Goal: Task Accomplishment & Management: Use online tool/utility

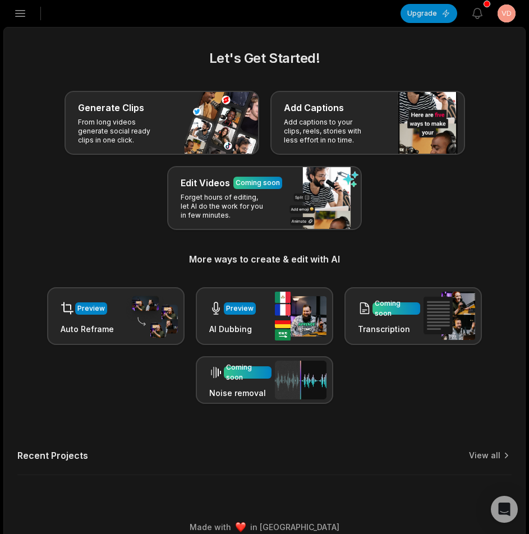
click at [25, 19] on icon "button" at bounding box center [19, 13] width 13 height 13
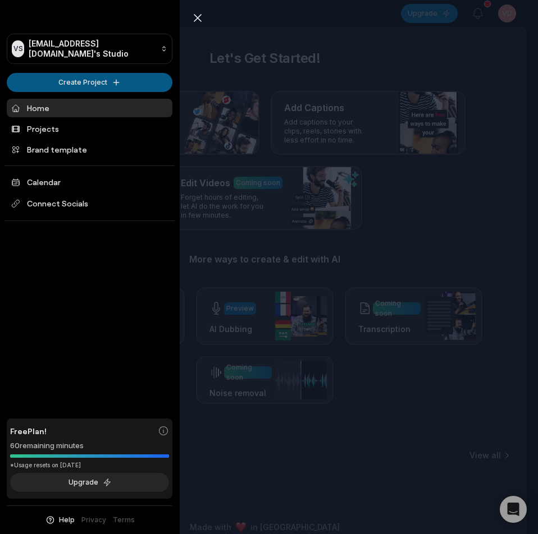
click at [65, 88] on html "VS Vddda@telegmail.com's Studio Create Project Home Projects Brand template Cal…" at bounding box center [269, 267] width 538 height 534
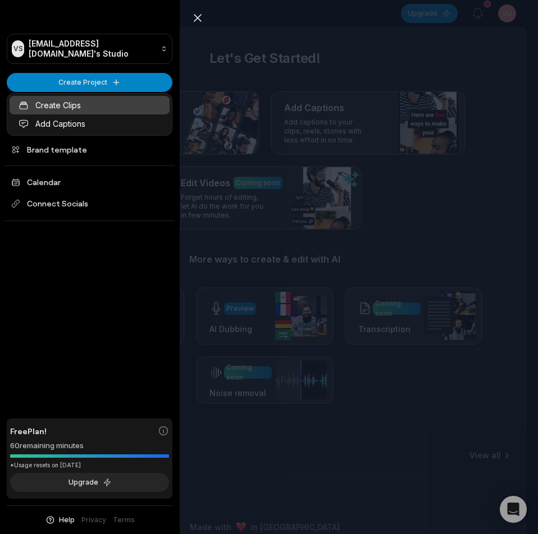
click at [74, 109] on link "Create Clips" at bounding box center [90, 105] width 160 height 19
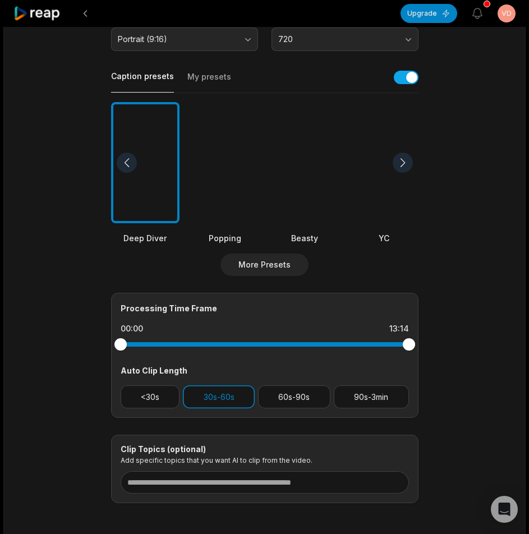
scroll to position [274, 0]
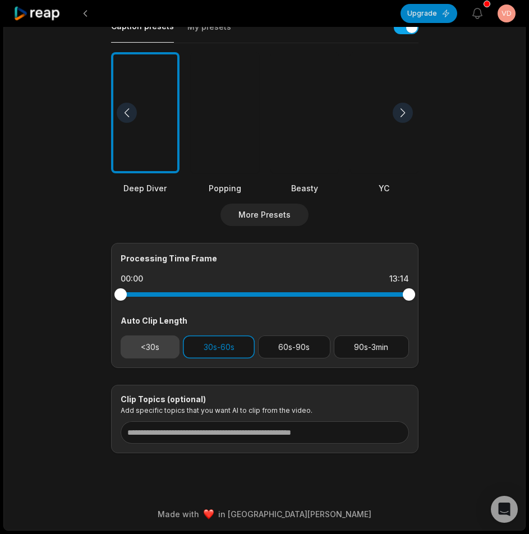
click at [149, 349] on button "<30s" at bounding box center [150, 347] width 59 height 23
click at [213, 345] on button "30s-60s" at bounding box center [219, 347] width 72 height 23
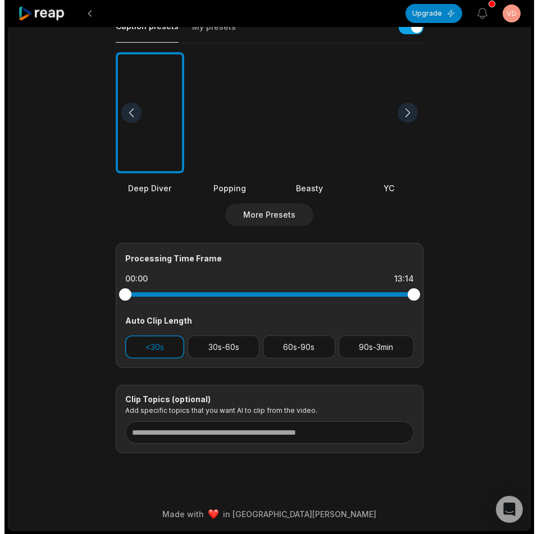
scroll to position [0, 0]
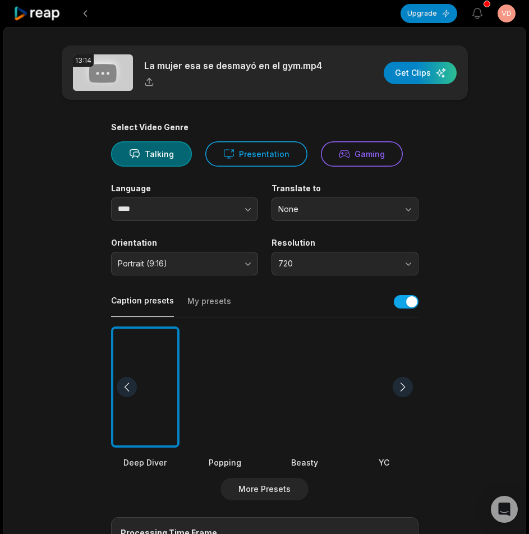
click at [288, 362] on div at bounding box center [304, 388] width 68 height 122
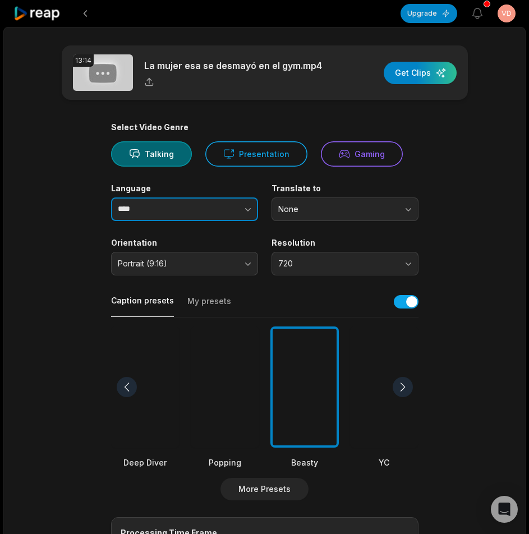
click at [167, 215] on input "****" at bounding box center [184, 210] width 147 height 24
click at [224, 220] on button "button" at bounding box center [226, 210] width 64 height 24
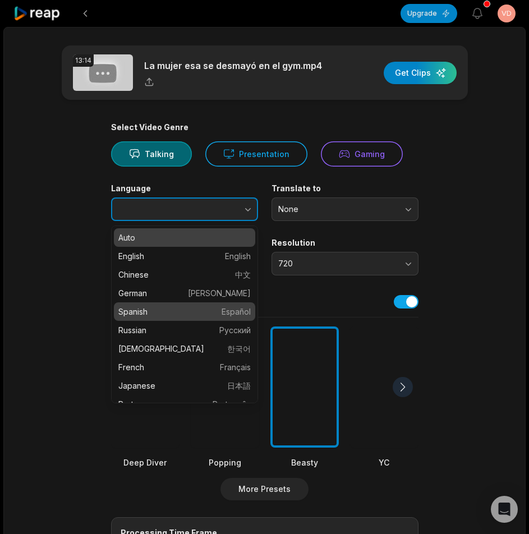
type input "*******"
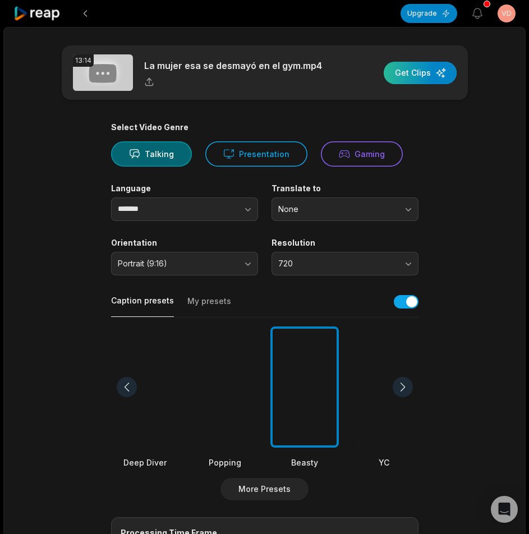
click at [413, 66] on div "button" at bounding box center [420, 73] width 73 height 22
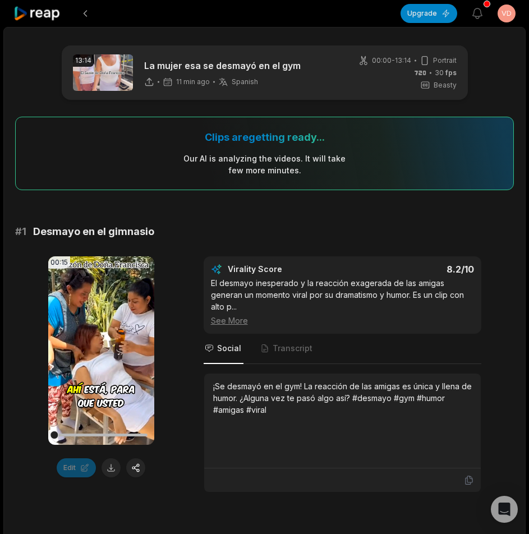
click at [31, 12] on icon at bounding box center [37, 13] width 48 height 15
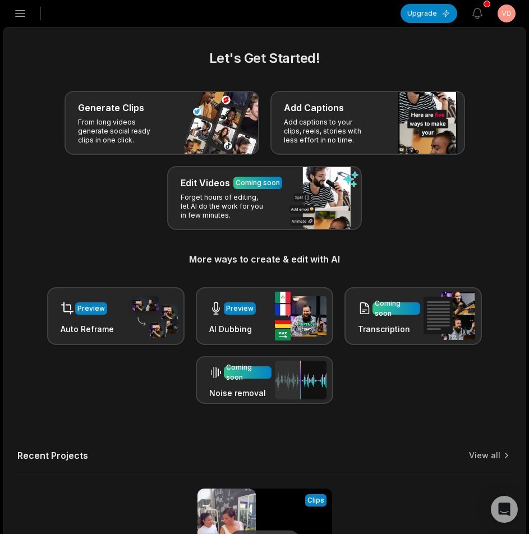
click at [22, 11] on icon "button" at bounding box center [21, 14] width 10 height 6
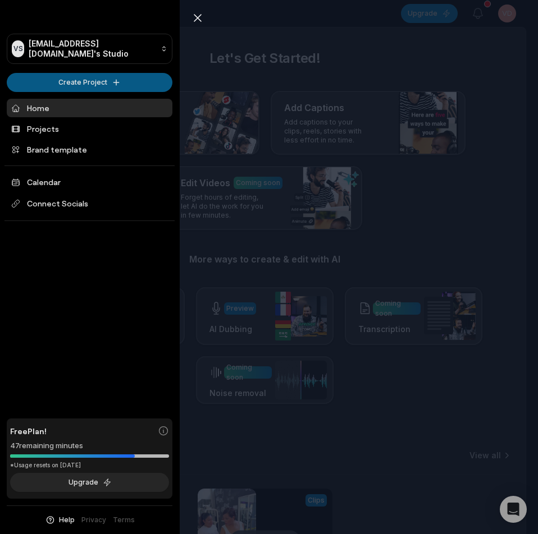
click at [46, 82] on html "VS Vddda@telegmail.com's Studio Create Project Home Projects Brand template Cal…" at bounding box center [269, 267] width 538 height 534
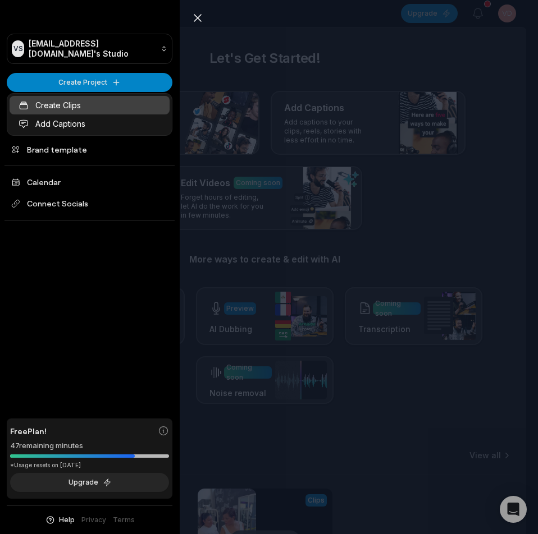
click at [51, 112] on link "Create Clips" at bounding box center [90, 105] width 160 height 19
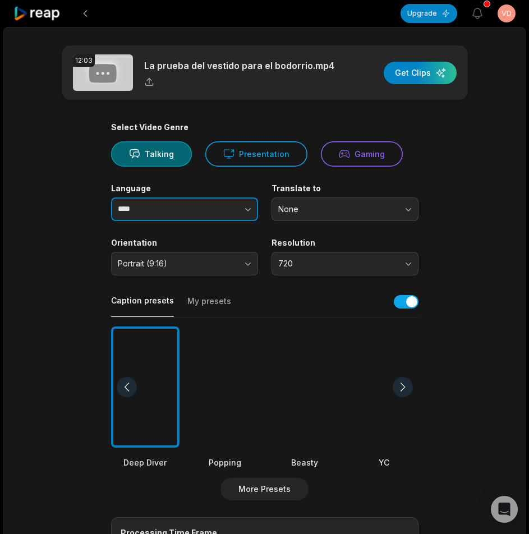
click at [245, 212] on icon "button" at bounding box center [247, 209] width 11 height 11
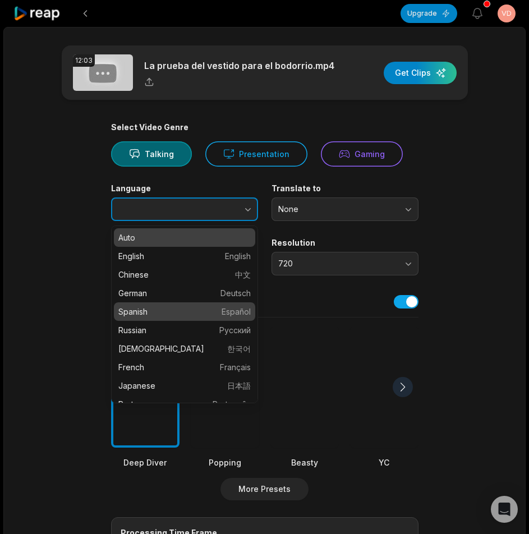
type input "*******"
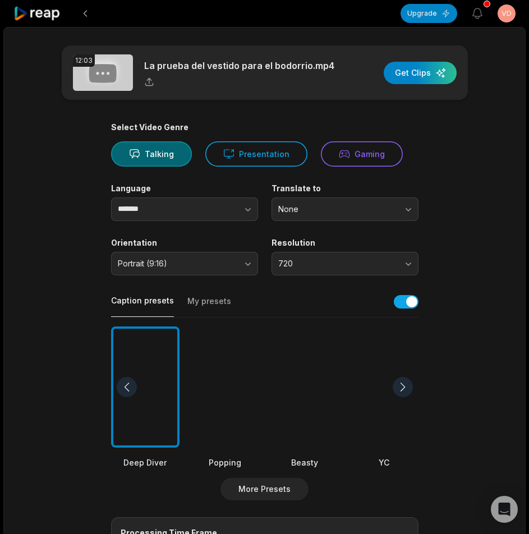
click at [315, 405] on div at bounding box center [304, 388] width 68 height 122
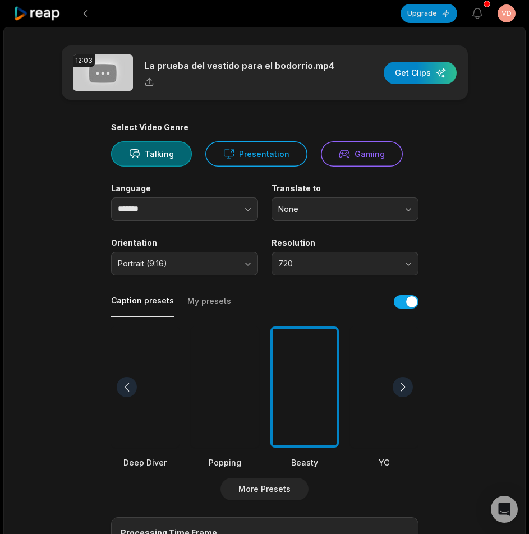
scroll to position [224, 0]
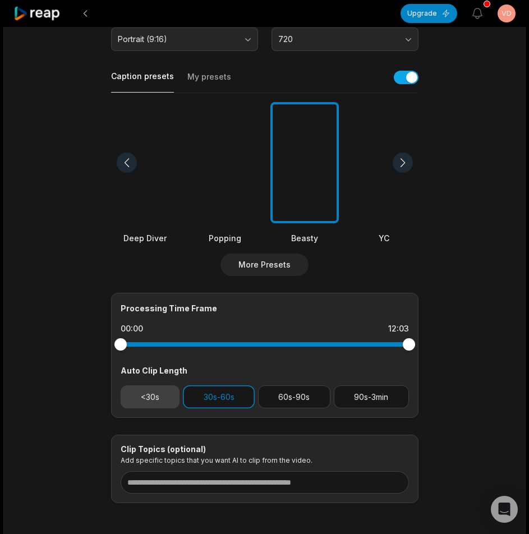
click at [139, 397] on button "<30s" at bounding box center [150, 396] width 59 height 23
click at [203, 394] on button "30s-60s" at bounding box center [219, 396] width 72 height 23
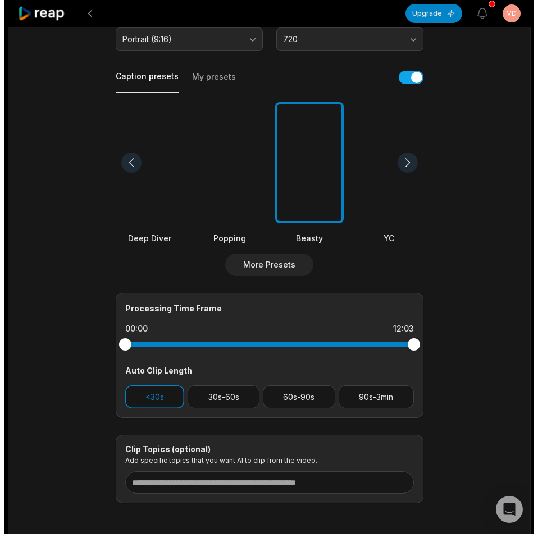
scroll to position [0, 0]
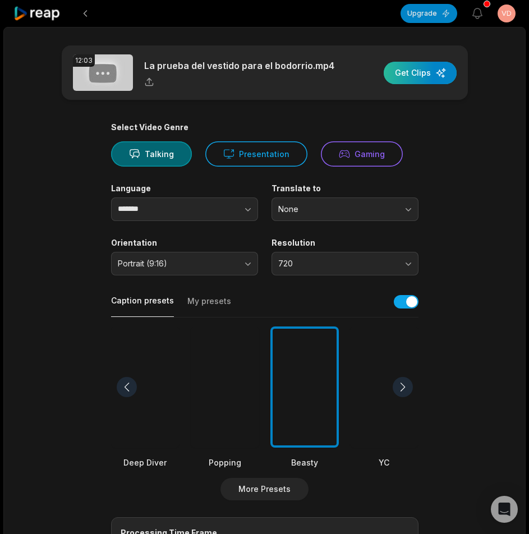
click at [400, 70] on div "button" at bounding box center [420, 73] width 73 height 22
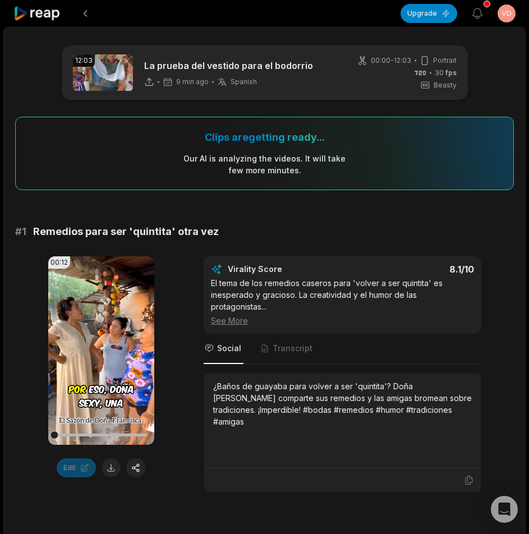
click at [29, 15] on icon at bounding box center [37, 13] width 48 height 15
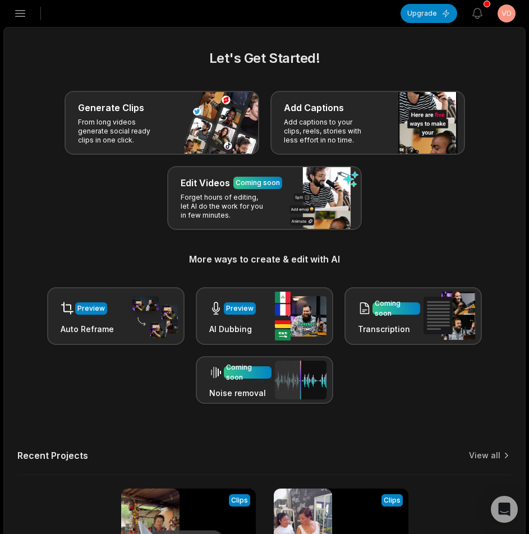
click at [19, 14] on icon "button" at bounding box center [19, 13] width 13 height 13
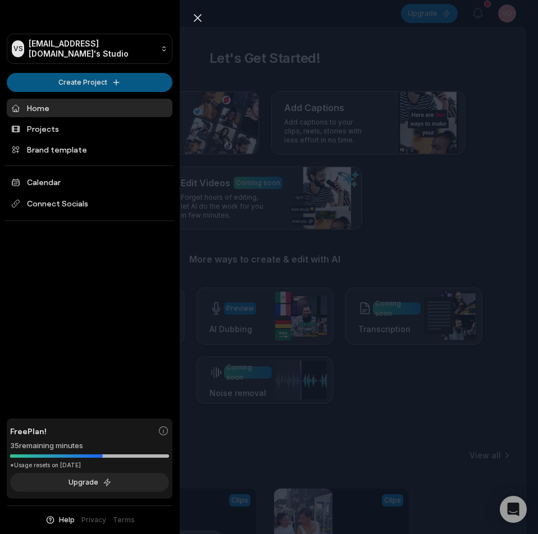
click at [31, 85] on html "VS Vddda@telegmail.com's Studio Create Project Home Projects Brand template Cal…" at bounding box center [269, 267] width 538 height 534
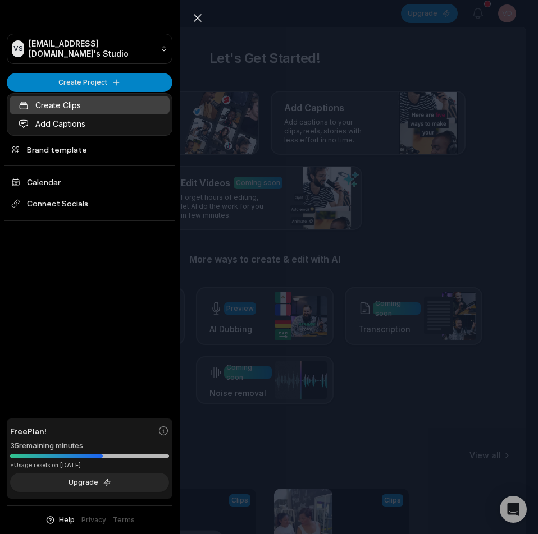
click at [51, 111] on link "Create Clips" at bounding box center [90, 105] width 160 height 19
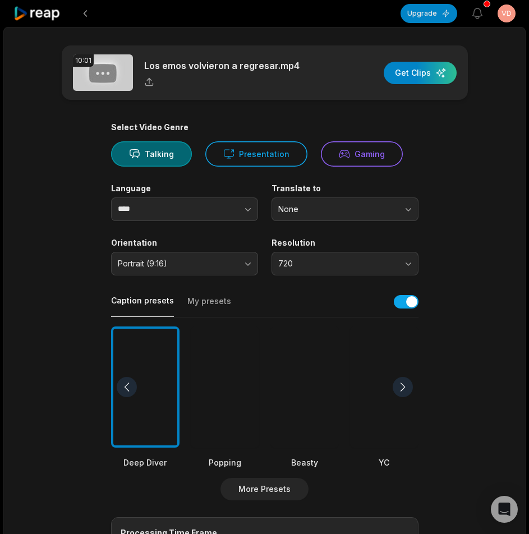
click at [326, 379] on div at bounding box center [304, 388] width 68 height 122
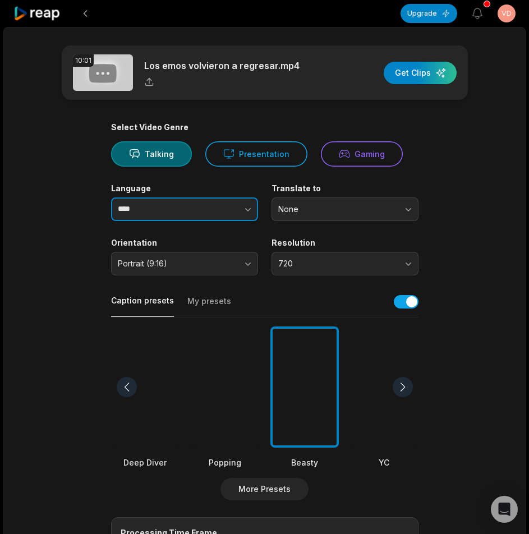
click at [177, 210] on input "****" at bounding box center [184, 210] width 147 height 24
click at [223, 208] on button "button" at bounding box center [226, 210] width 64 height 24
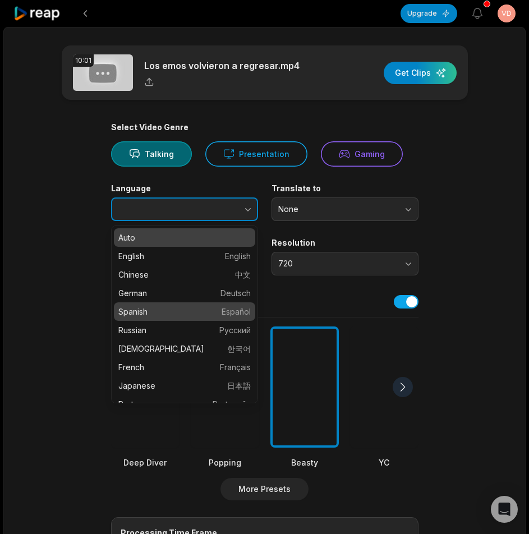
type input "*******"
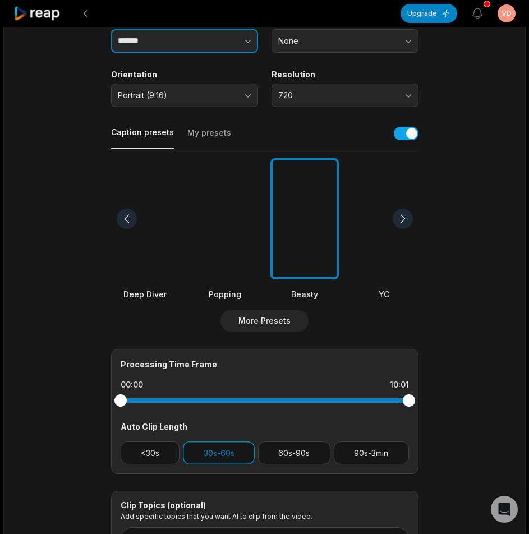
scroll to position [274, 0]
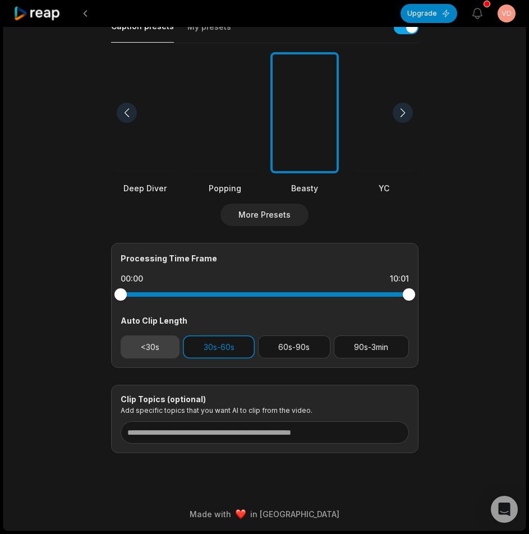
click at [157, 346] on button "<30s" at bounding box center [150, 347] width 59 height 23
click at [230, 353] on button "30s-60s" at bounding box center [219, 347] width 72 height 23
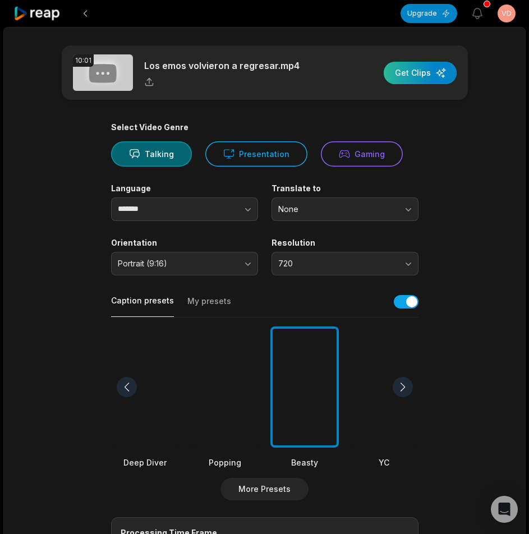
click at [409, 72] on div "button" at bounding box center [420, 73] width 73 height 22
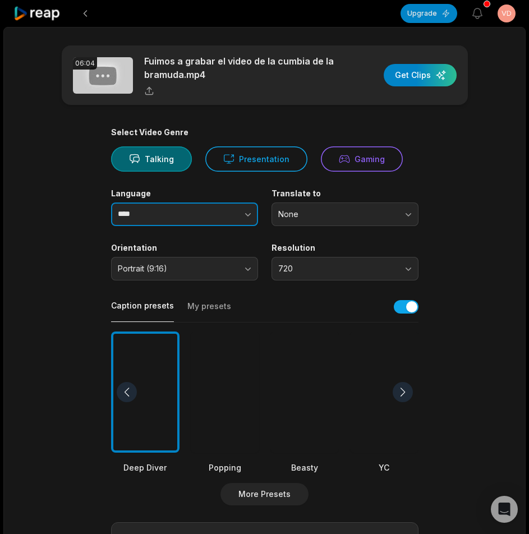
click at [162, 215] on input "****" at bounding box center [184, 215] width 147 height 24
click at [203, 219] on button "button" at bounding box center [226, 215] width 64 height 24
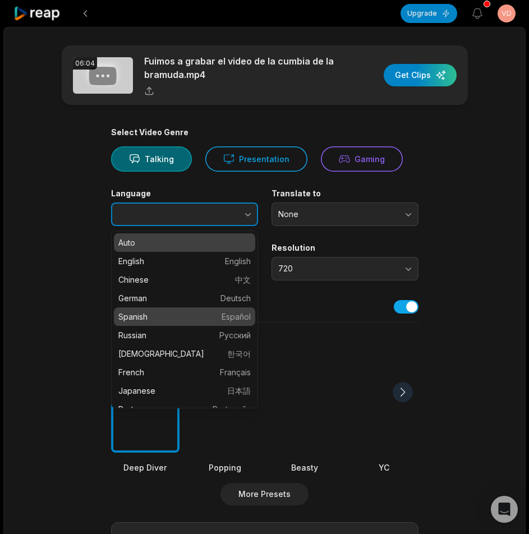
type input "*******"
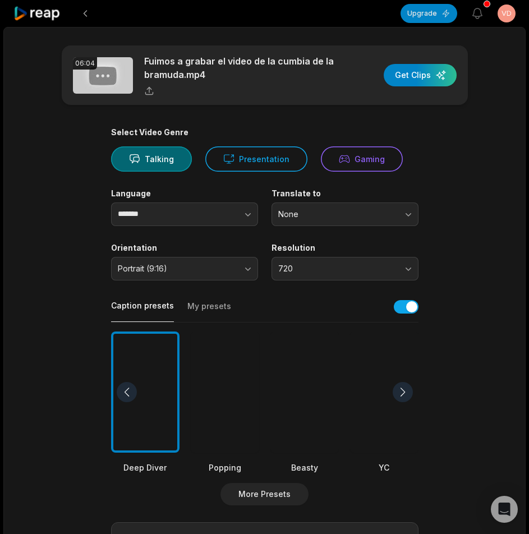
click at [310, 375] on div at bounding box center [304, 393] width 68 height 122
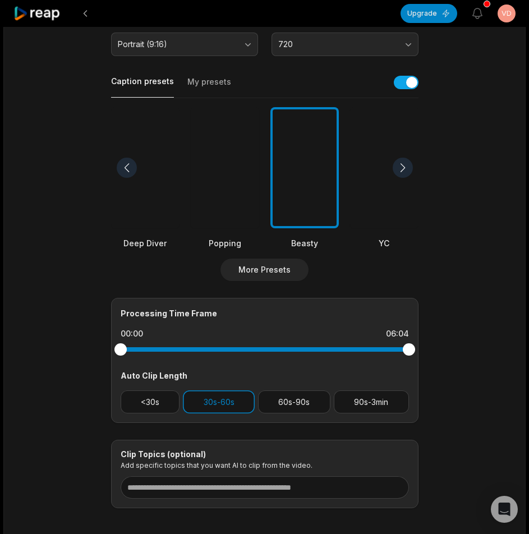
scroll to position [279, 0]
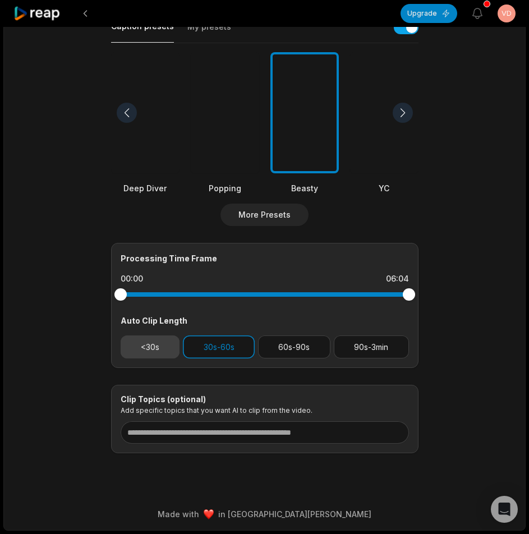
click at [152, 351] on button "<30s" at bounding box center [150, 347] width 59 height 23
click at [208, 352] on button "30s-60s" at bounding box center [219, 347] width 72 height 23
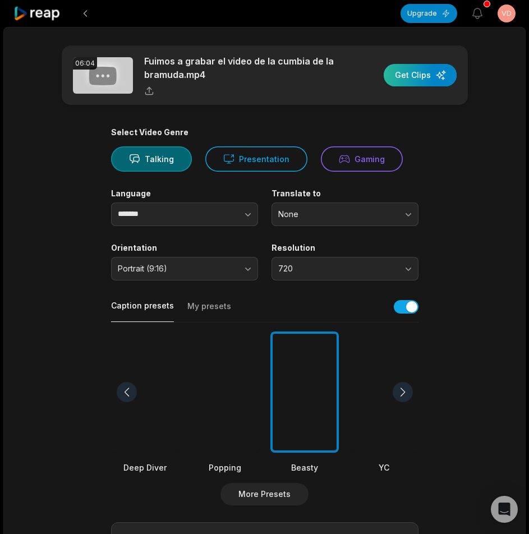
click at [404, 75] on div "button" at bounding box center [420, 75] width 73 height 22
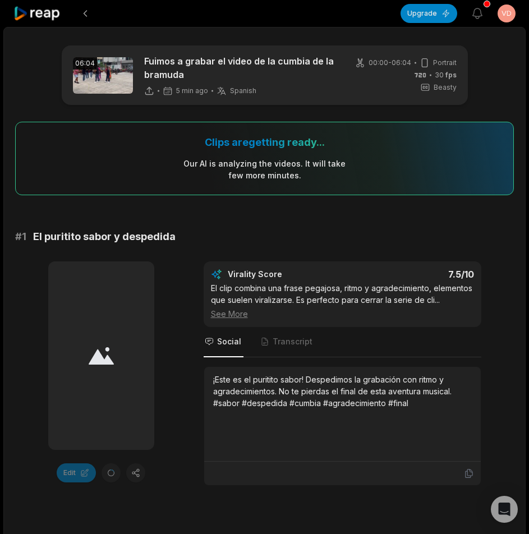
click at [39, 18] on icon at bounding box center [37, 13] width 48 height 15
